Goal: Task Accomplishment & Management: Manage account settings

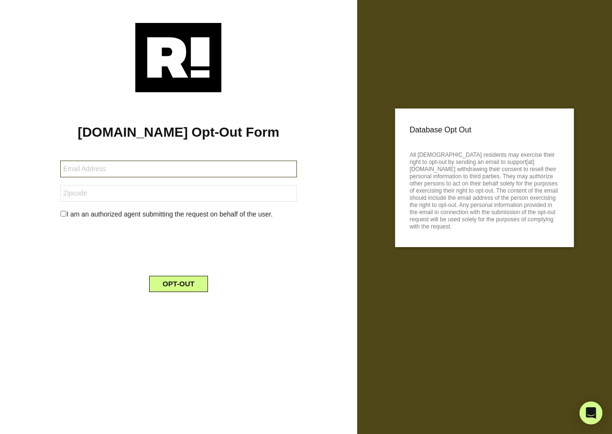
type input "[DOMAIN_NAME][EMAIL_ADDRESS][PERSON_NAME][DOMAIN_NAME]"
type input "80023"
type input "[PERSON_NAME][EMAIL_ADDRESS][PERSON_NAME][DOMAIN_NAME]"
type input "78725"
